Goal: Use online tool/utility: Utilize a website feature to perform a specific function

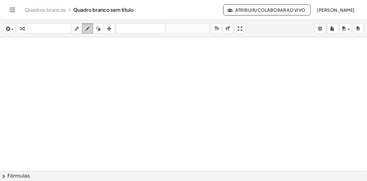
click at [87, 27] on icon "button" at bounding box center [87, 28] width 4 height 7
drag, startPoint x: 24, startPoint y: 54, endPoint x: 25, endPoint y: 66, distance: 11.8
click at [25, 66] on div at bounding box center [183, 171] width 367 height 268
drag, startPoint x: 39, startPoint y: 56, endPoint x: 34, endPoint y: 65, distance: 10.1
click at [34, 65] on div at bounding box center [183, 171] width 367 height 268
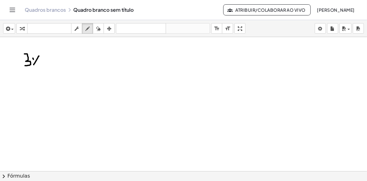
drag, startPoint x: 33, startPoint y: 58, endPoint x: 36, endPoint y: 66, distance: 8.5
click at [36, 66] on div at bounding box center [183, 171] width 367 height 268
drag, startPoint x: 46, startPoint y: 55, endPoint x: 49, endPoint y: 60, distance: 5.3
click at [48, 62] on div at bounding box center [183, 171] width 367 height 268
drag, startPoint x: 49, startPoint y: 57, endPoint x: 48, endPoint y: 72, distance: 15.2
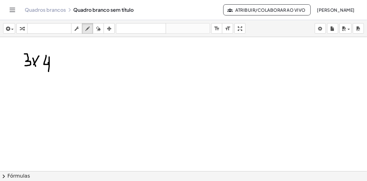
click at [48, 72] on div at bounding box center [183, 171] width 367 height 268
drag, startPoint x: 96, startPoint y: 27, endPoint x: 89, endPoint y: 45, distance: 19.0
click at [96, 32] on icon "button" at bounding box center [98, 28] width 4 height 7
drag, startPoint x: 63, startPoint y: 67, endPoint x: 33, endPoint y: 61, distance: 30.8
click at [34, 61] on div at bounding box center [183, 171] width 367 height 268
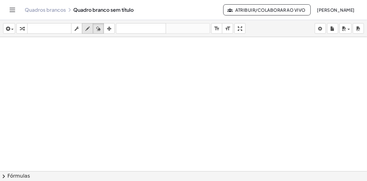
click at [84, 27] on div "button" at bounding box center [87, 28] width 8 height 7
drag, startPoint x: 8, startPoint y: 58, endPoint x: 38, endPoint y: 63, distance: 31.0
click at [38, 63] on div at bounding box center [183, 171] width 367 height 268
click at [39, 60] on div at bounding box center [183, 171] width 367 height 268
drag, startPoint x: 50, startPoint y: 57, endPoint x: 59, endPoint y: 61, distance: 10.0
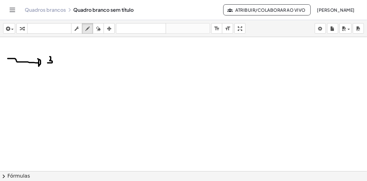
click at [49, 63] on div at bounding box center [183, 171] width 367 height 268
click at [57, 62] on div at bounding box center [183, 171] width 367 height 268
click at [58, 62] on div at bounding box center [183, 171] width 367 height 268
drag, startPoint x: 62, startPoint y: 56, endPoint x: 66, endPoint y: 65, distance: 9.5
click at [66, 65] on div at bounding box center [183, 171] width 367 height 268
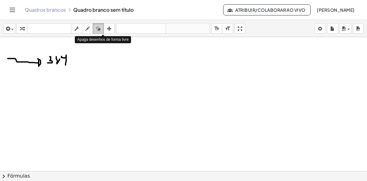
drag, startPoint x: 99, startPoint y: 28, endPoint x: 86, endPoint y: 72, distance: 45.7
click at [98, 37] on div "inserir select one: Math Expression Function Text Youtube Video Graphing Geomet…" at bounding box center [183, 28] width 367 height 17
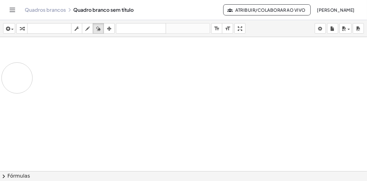
drag, startPoint x: 83, startPoint y: 78, endPoint x: 8, endPoint y: 79, distance: 75.1
click at [17, 79] on div at bounding box center [183, 171] width 367 height 268
